Goal: Information Seeking & Learning: Understand process/instructions

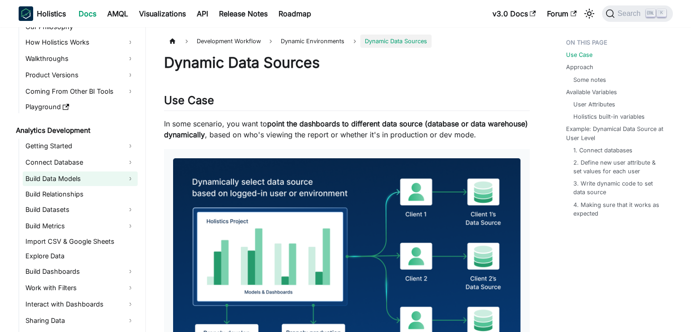
scroll to position [45, 0]
click at [69, 239] on link "Import CSV & Google Sheets" at bounding box center [80, 240] width 115 height 13
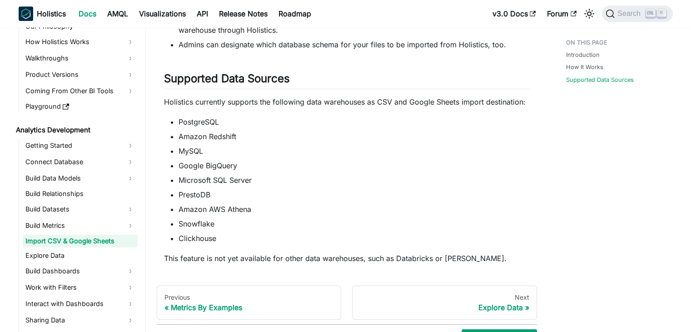
scroll to position [681, 0]
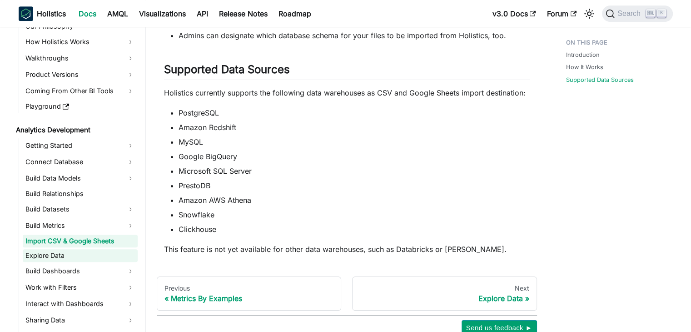
drag, startPoint x: 56, startPoint y: 253, endPoint x: 84, endPoint y: 249, distance: 28.5
click at [56, 253] on link "Explore Data" at bounding box center [80, 255] width 115 height 13
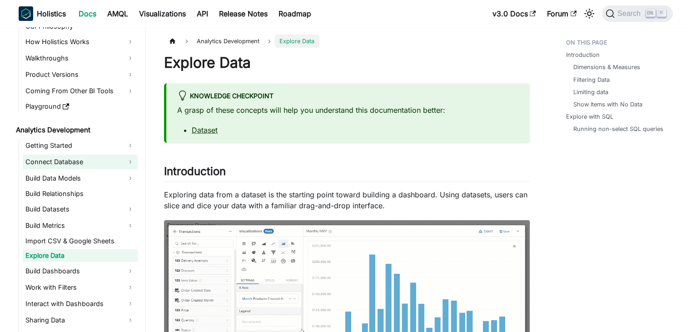
click at [60, 162] on link "Connect Database" at bounding box center [80, 161] width 115 height 15
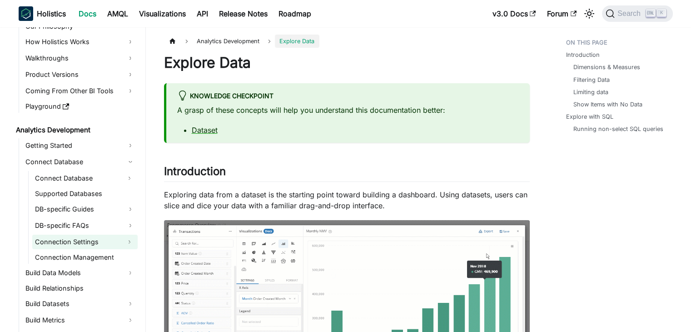
click at [65, 240] on link "Connection Settings" at bounding box center [76, 241] width 89 height 15
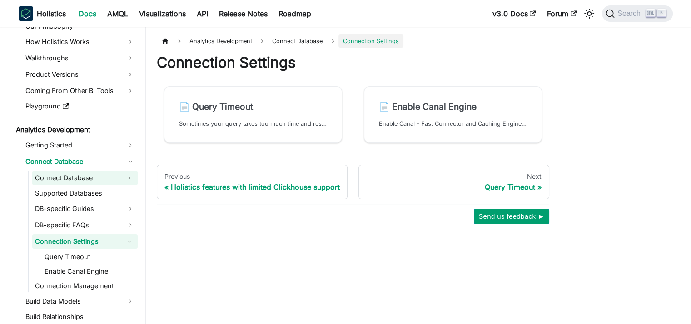
click at [62, 176] on link "Connect Database" at bounding box center [76, 178] width 89 height 15
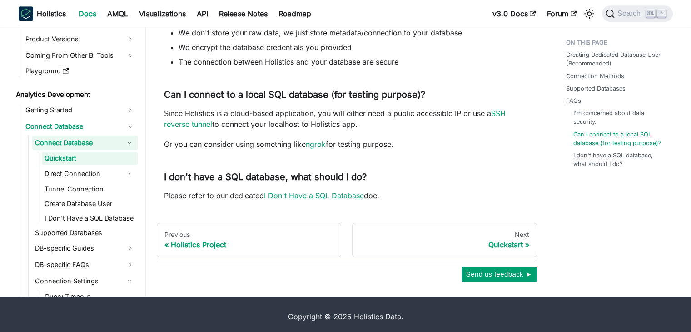
scroll to position [675, 0]
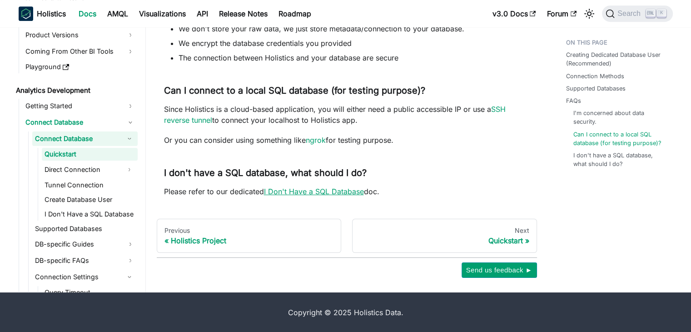
click at [342, 192] on link "I Don't Have a SQL Database" at bounding box center [314, 191] width 100 height 9
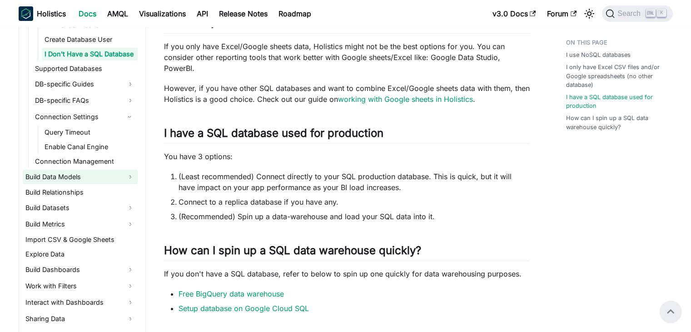
scroll to position [318, 0]
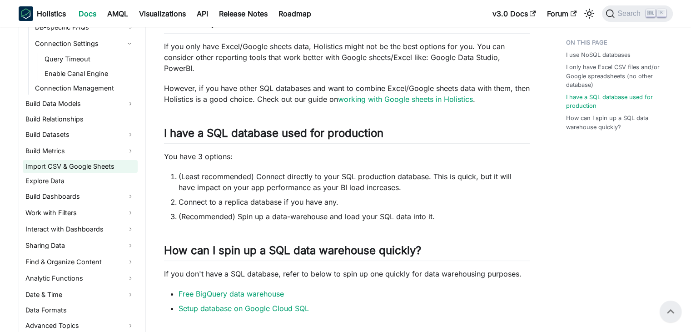
click at [87, 168] on link "Import CSV & Google Sheets" at bounding box center [80, 166] width 115 height 13
